Goal: Information Seeking & Learning: Learn about a topic

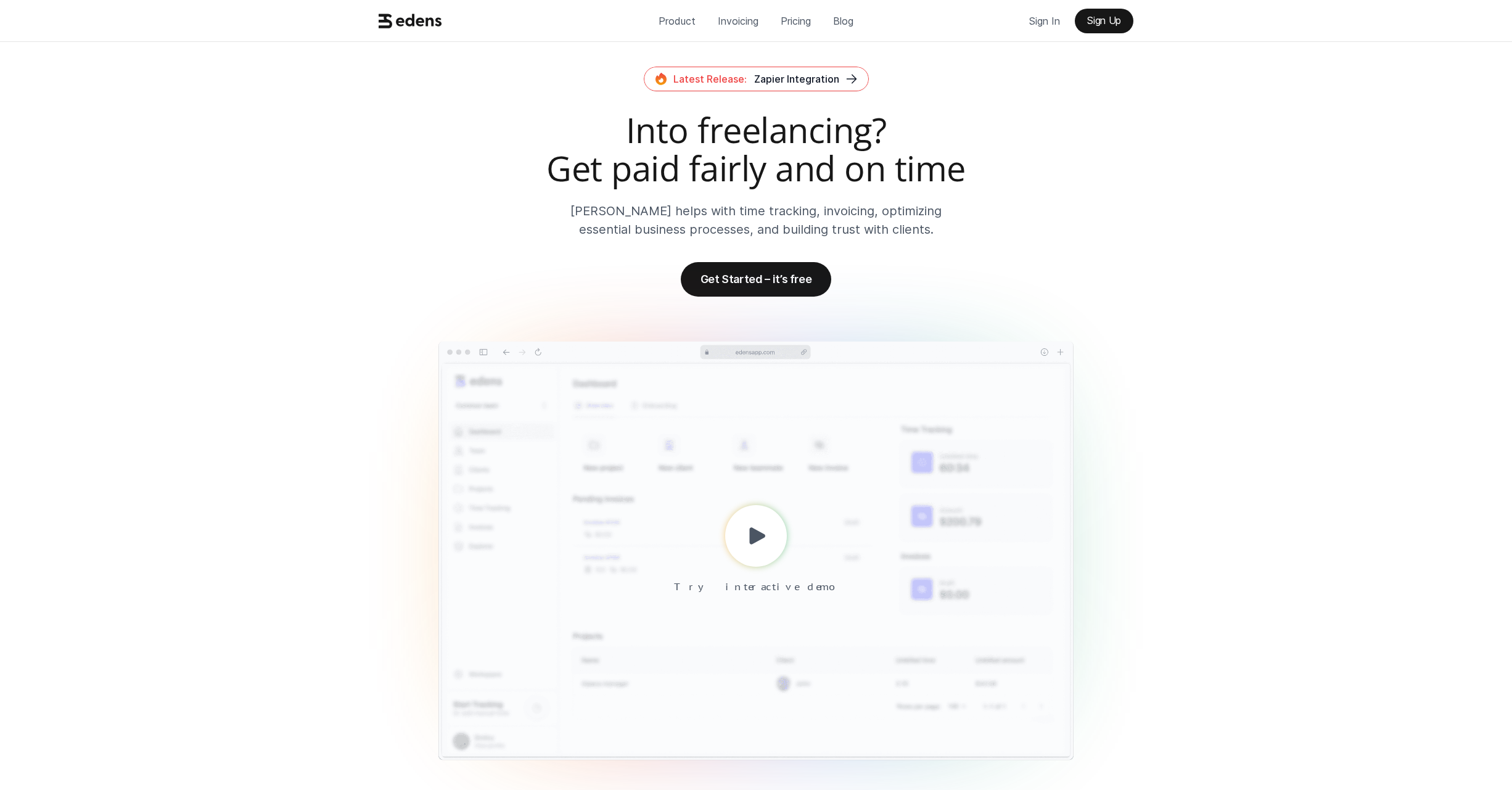
click at [457, 167] on h2 "Into freelancing? Get paid fairly and on time" at bounding box center [756, 149] width 765 height 76
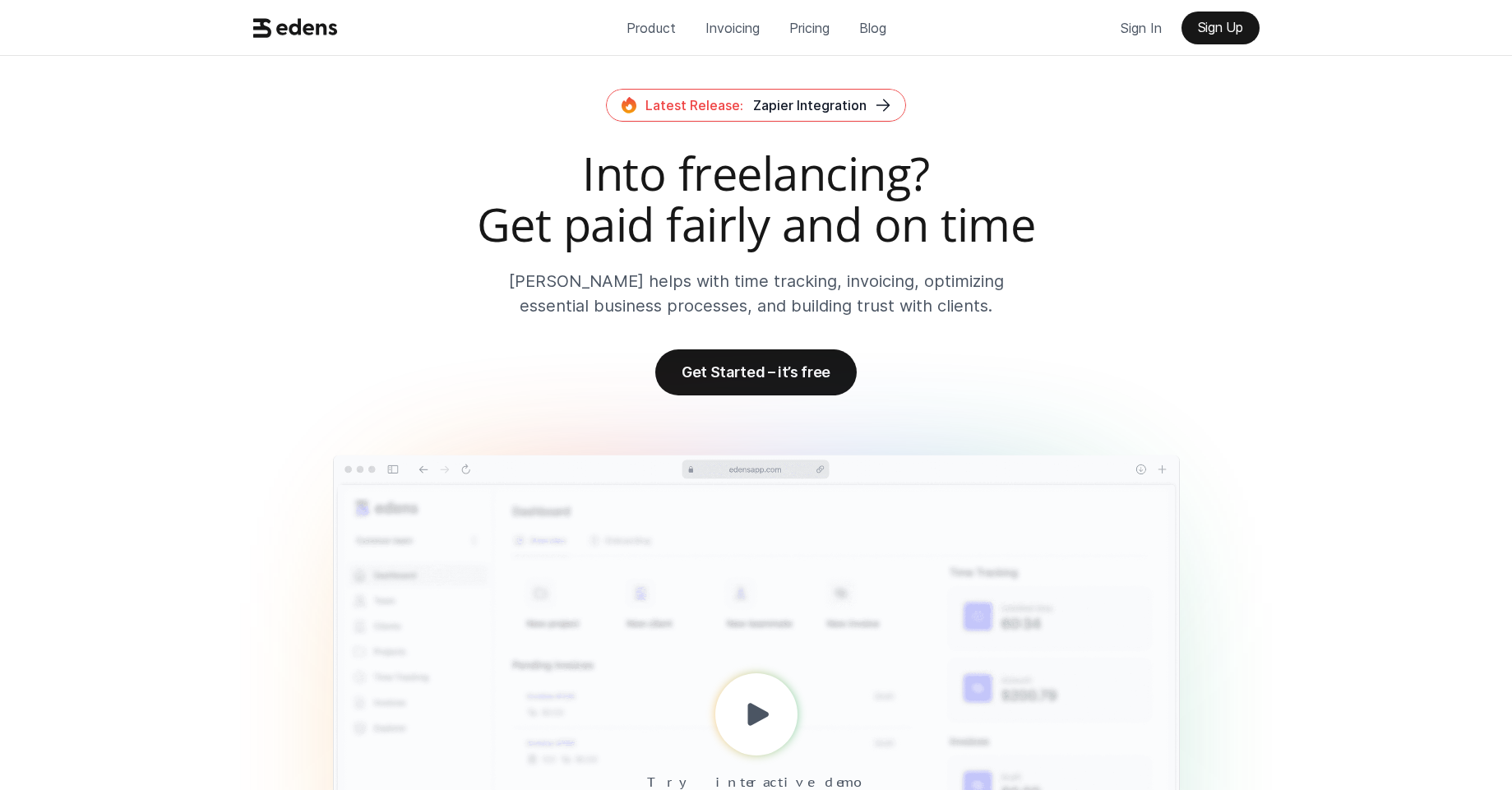
click at [739, 167] on h2 "Into freelancing? Get paid fairly and on time" at bounding box center [756, 198] width 1020 height 101
drag, startPoint x: 725, startPoint y: 242, endPoint x: 974, endPoint y: 236, distance: 249.1
click at [720, 25] on p "Invoicing" at bounding box center [732, 28] width 54 height 25
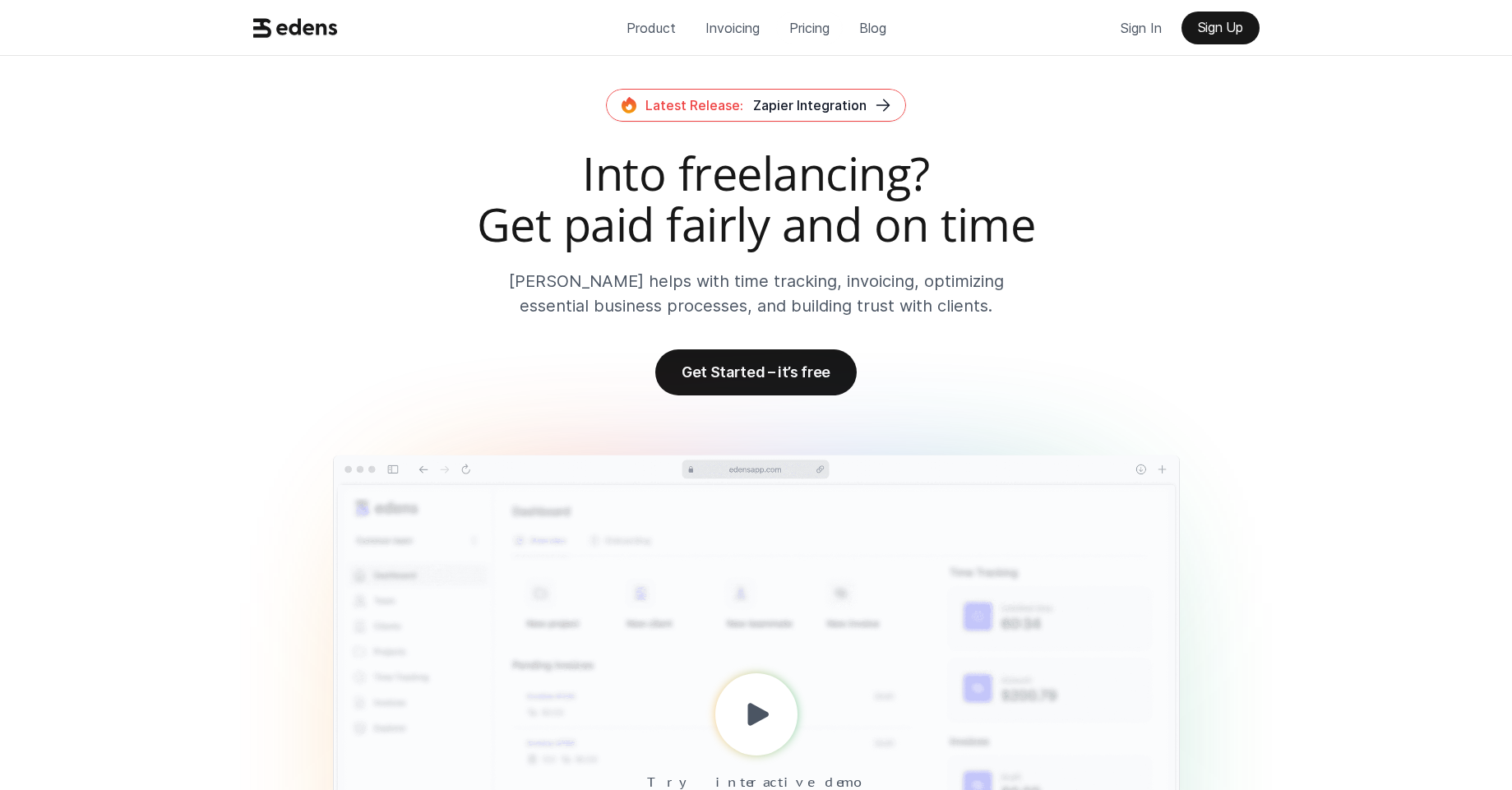
click at [1093, 167] on h2 "Into freelancing? Get paid fairly and on time" at bounding box center [756, 198] width 1020 height 101
click at [735, 25] on p "Invoicing" at bounding box center [732, 28] width 54 height 25
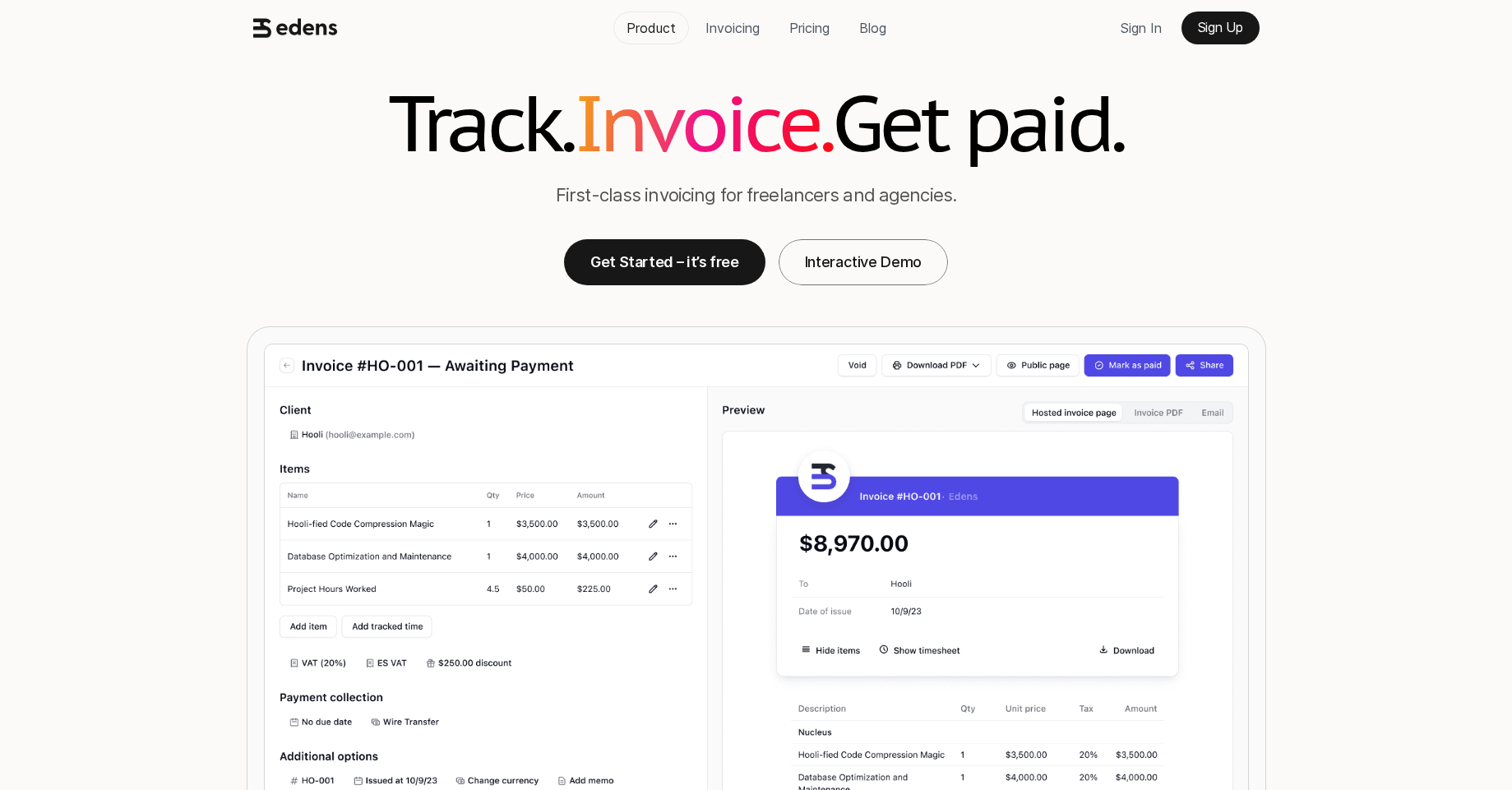
click at [643, 19] on p "Product" at bounding box center [650, 28] width 49 height 25
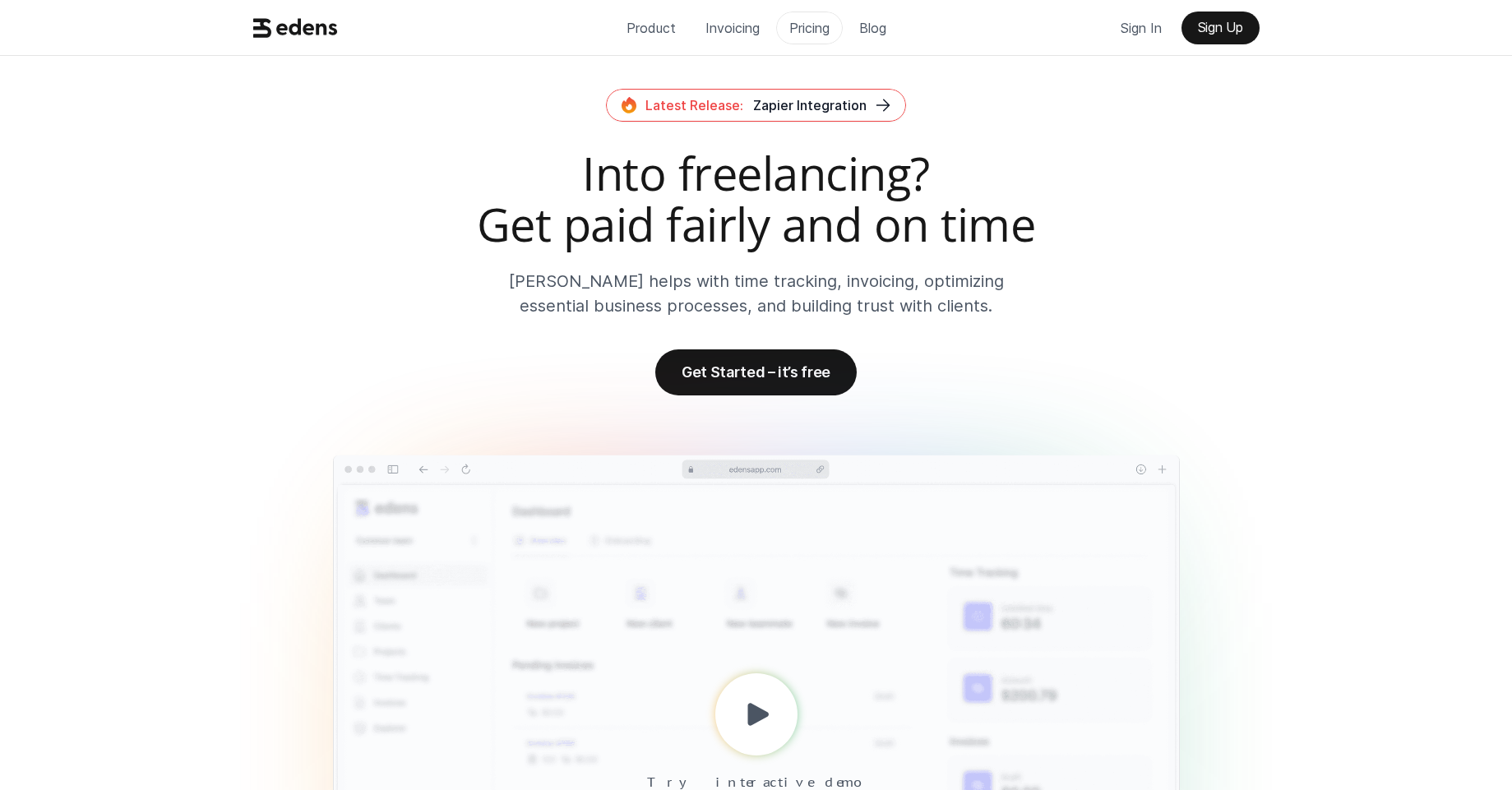
click at [801, 29] on p "Pricing" at bounding box center [810, 28] width 40 height 25
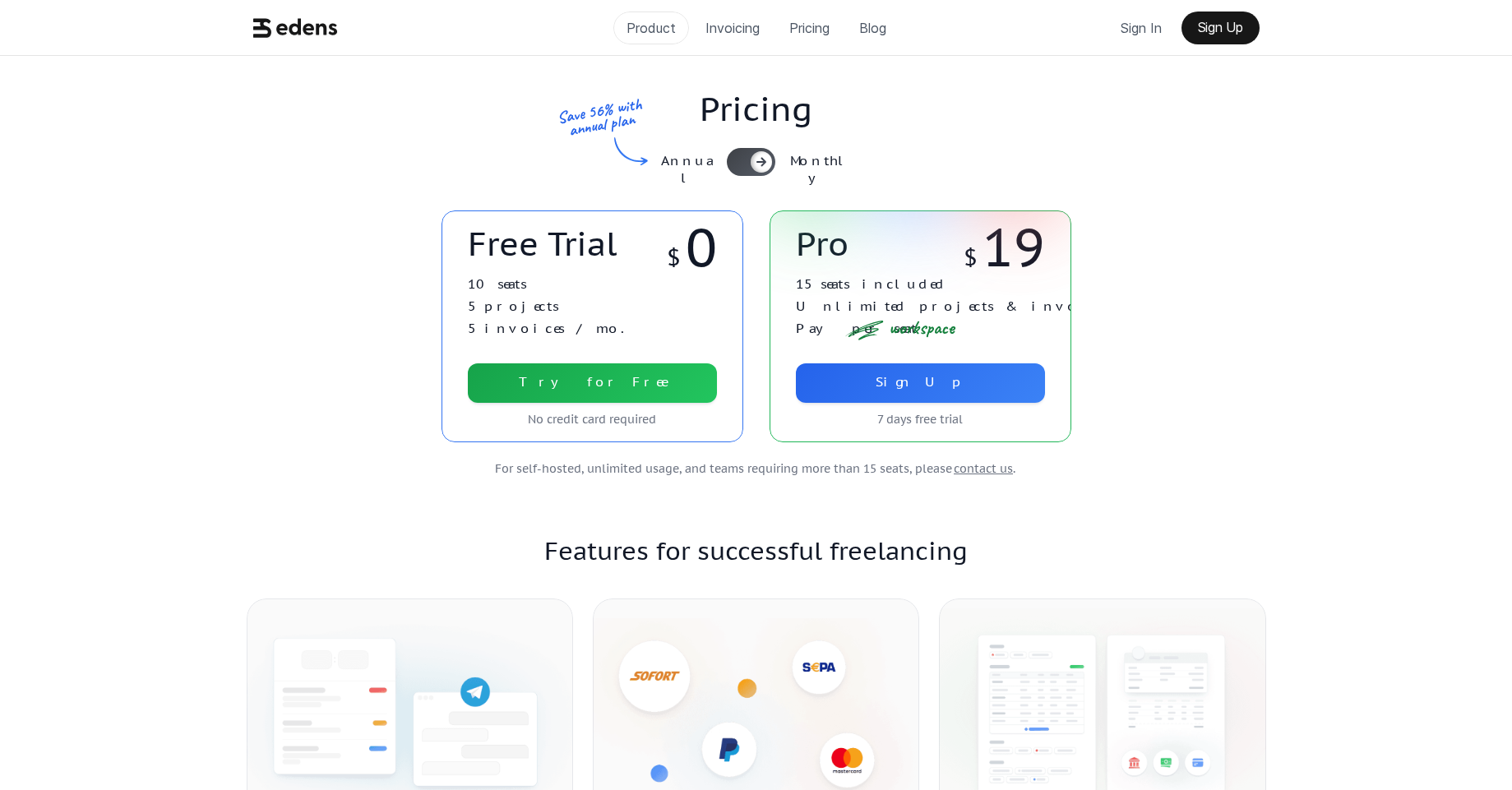
click at [648, 29] on p "Product" at bounding box center [650, 28] width 49 height 25
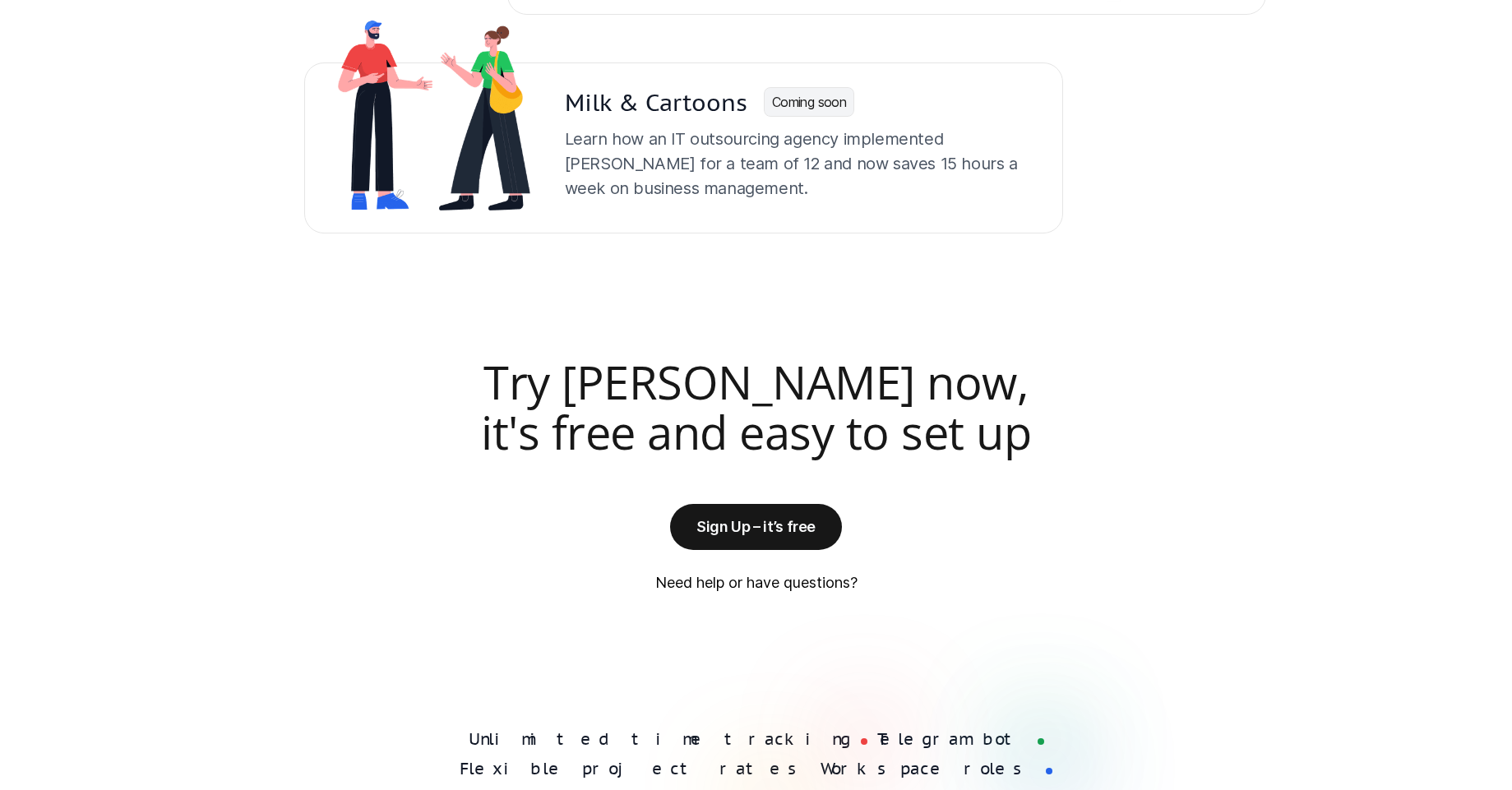
scroll to position [4162, 0]
